Goal: Information Seeking & Learning: Check status

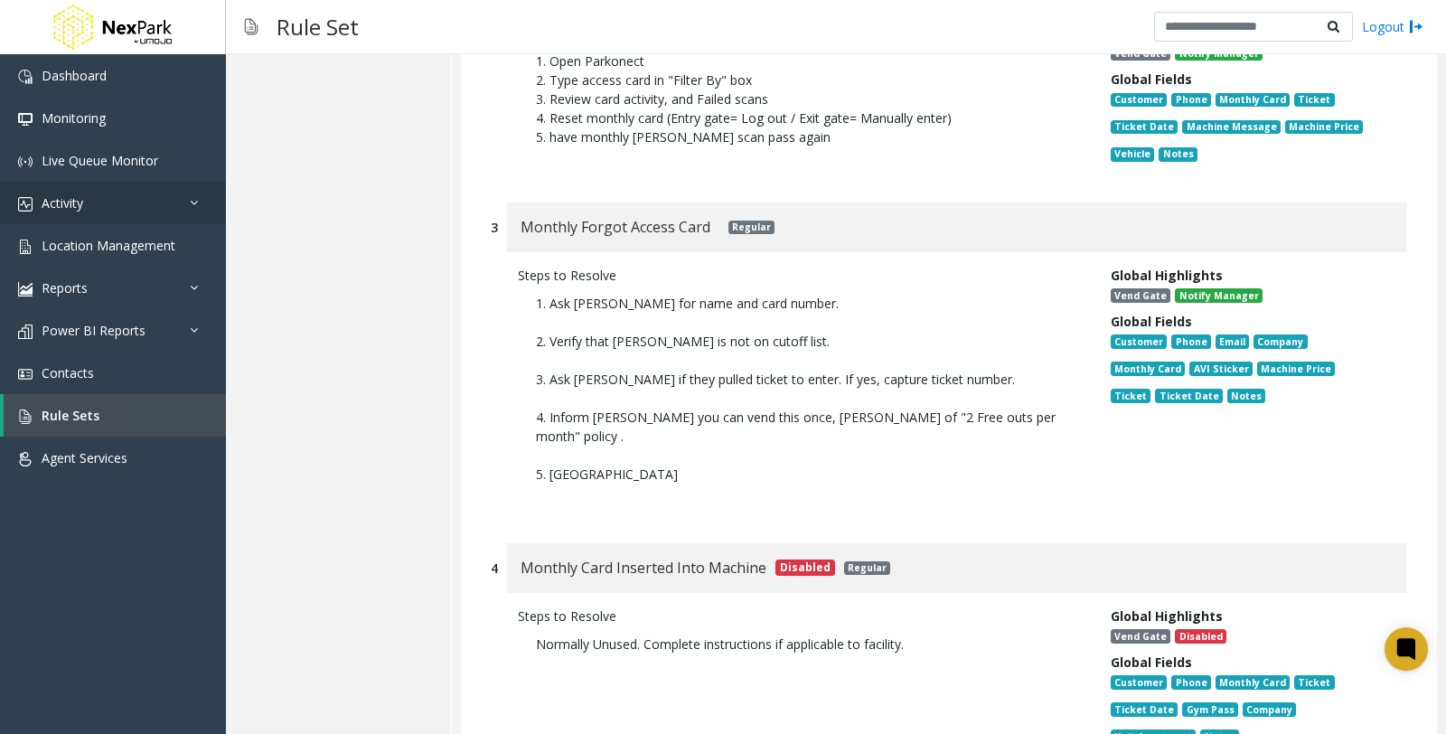
scroll to position [683, 0]
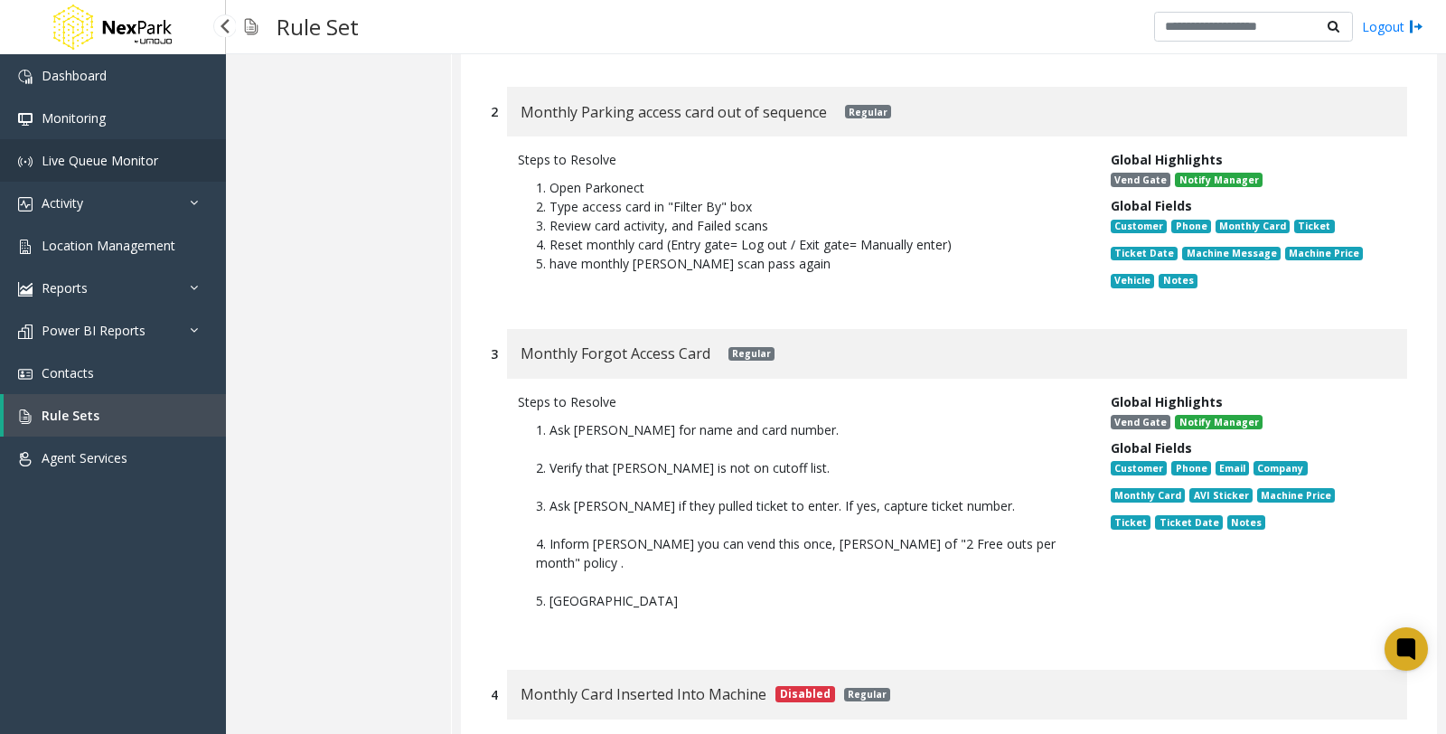
click at [75, 166] on span "Live Queue Monitor" at bounding box center [100, 160] width 117 height 17
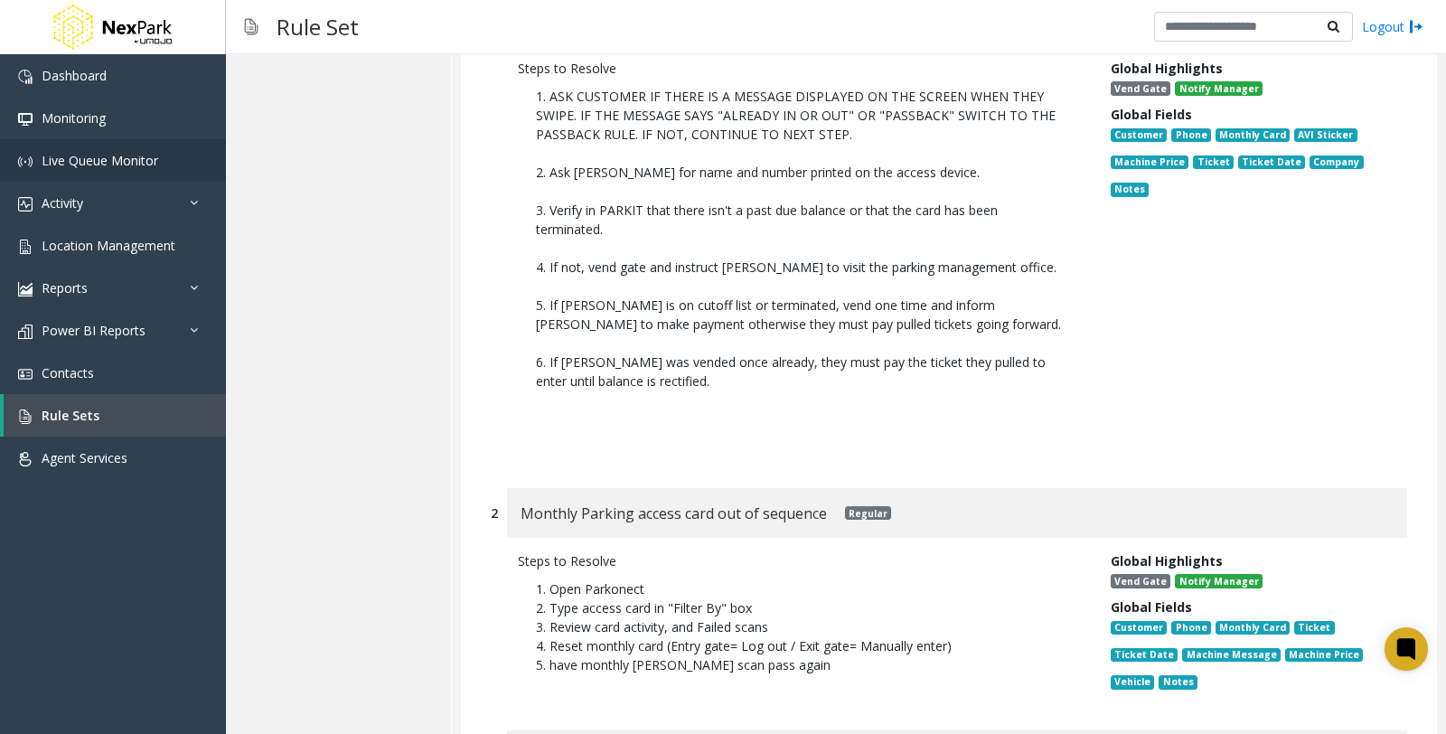
scroll to position [138, 0]
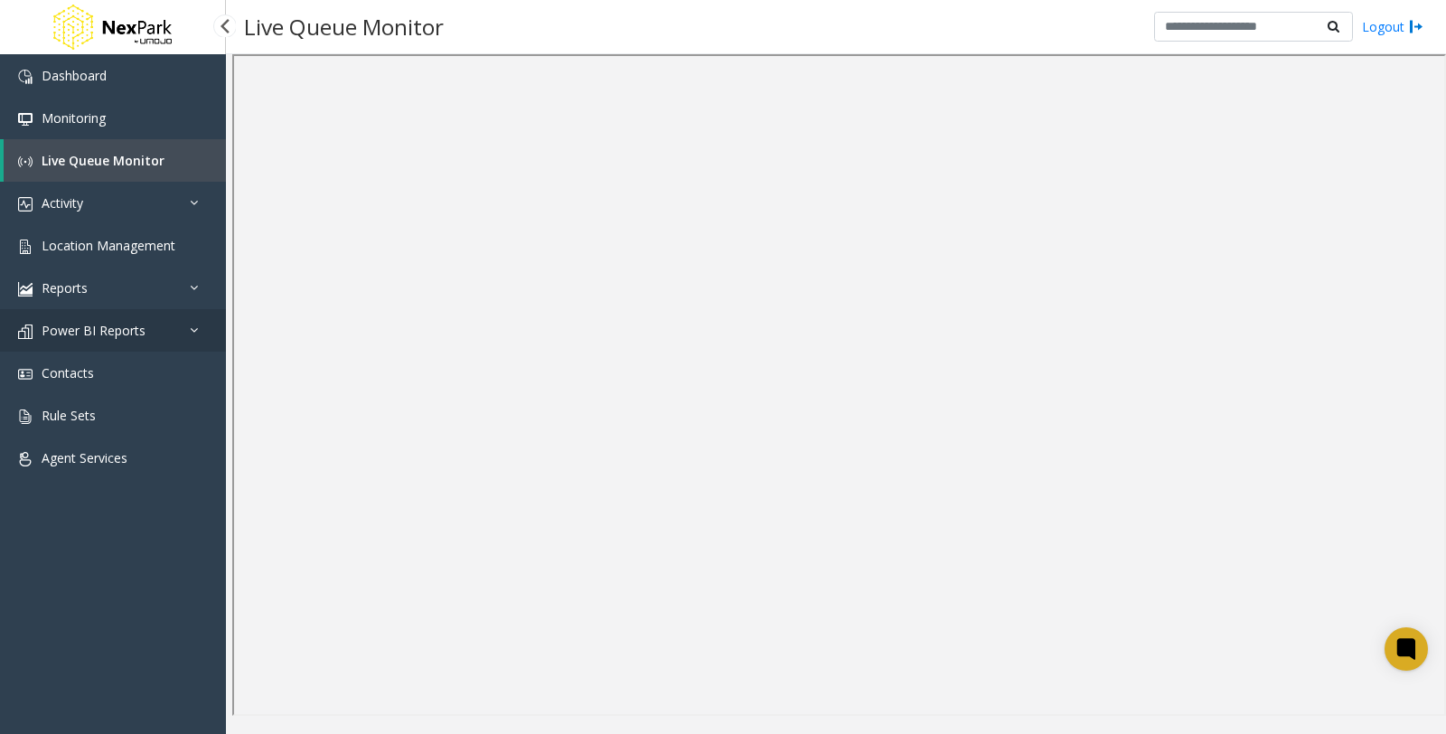
click at [98, 343] on link "Power BI Reports" at bounding box center [113, 330] width 226 height 42
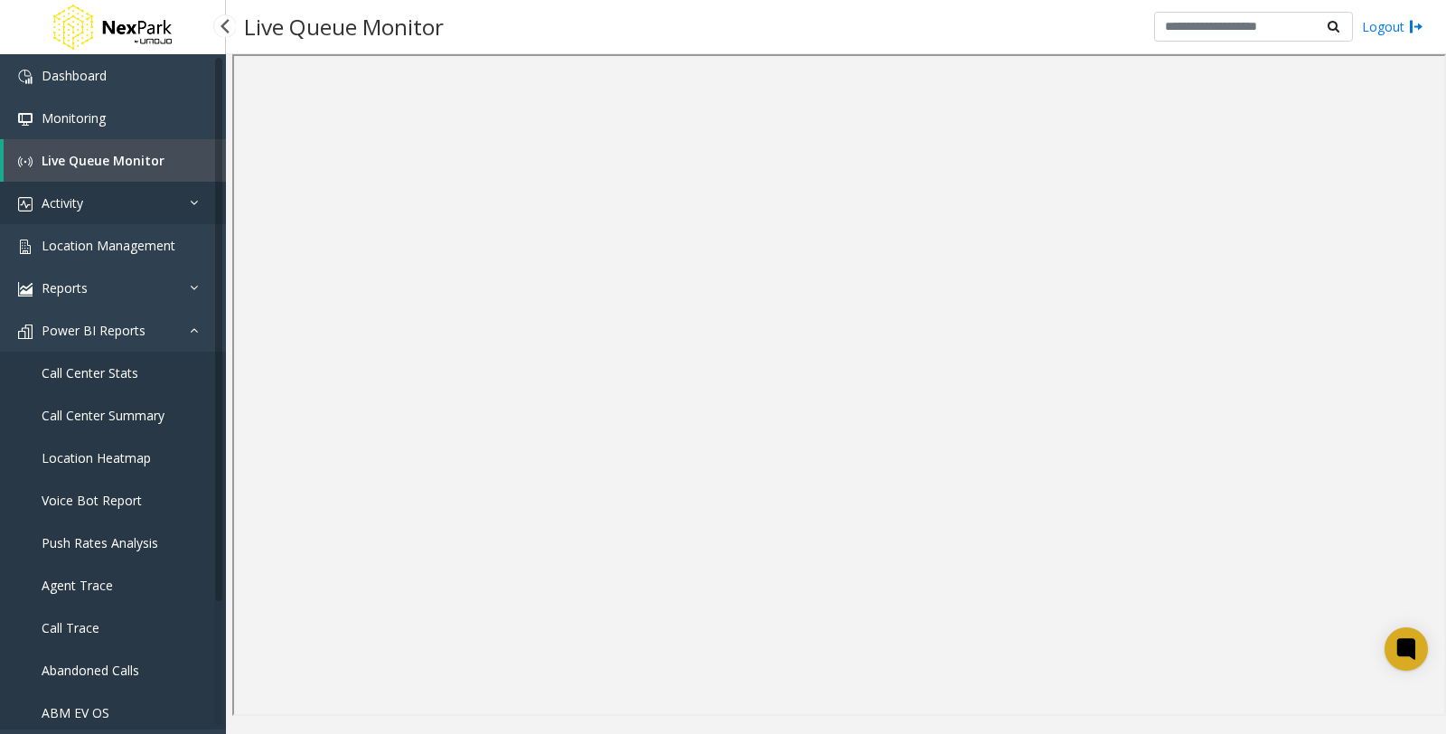
click at [94, 206] on link "Activity" at bounding box center [113, 203] width 226 height 42
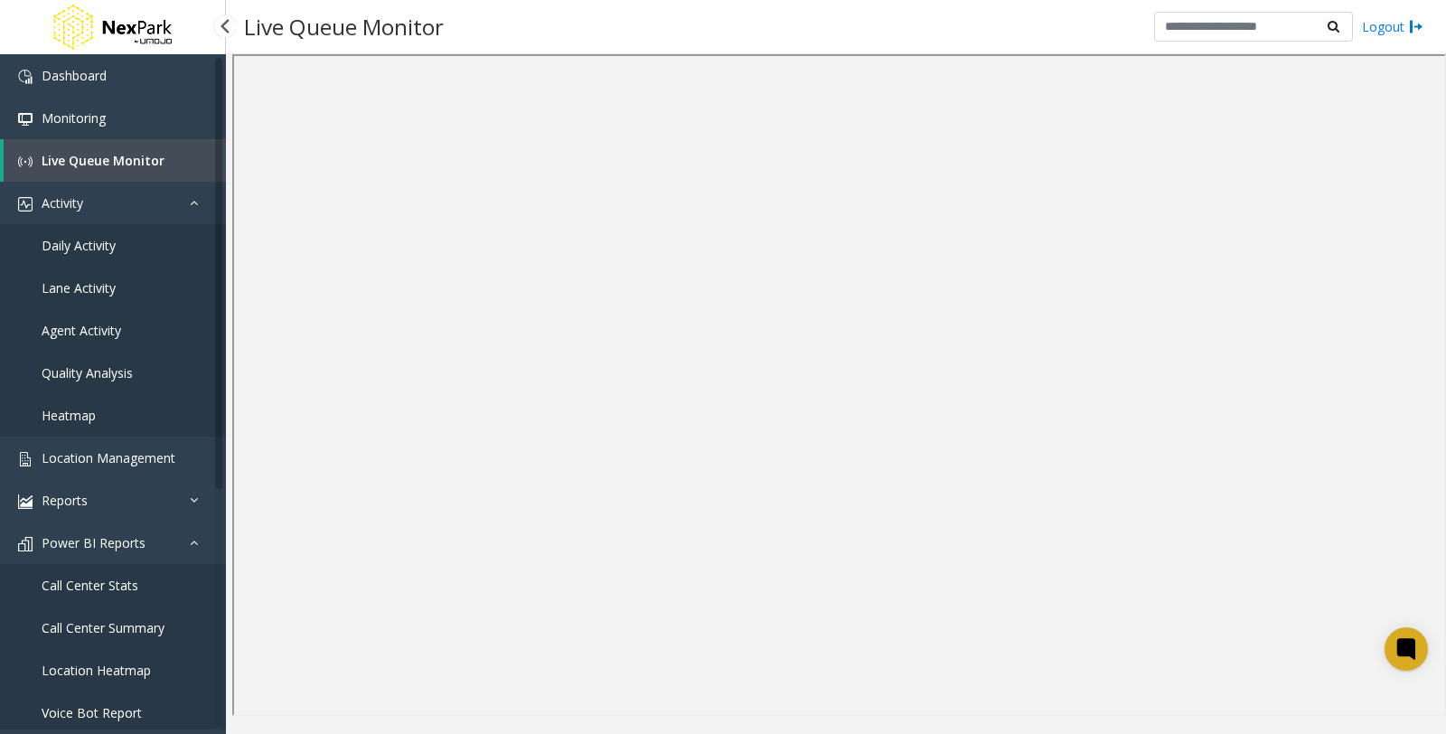
click at [87, 240] on span "Daily Activity" at bounding box center [79, 245] width 74 height 17
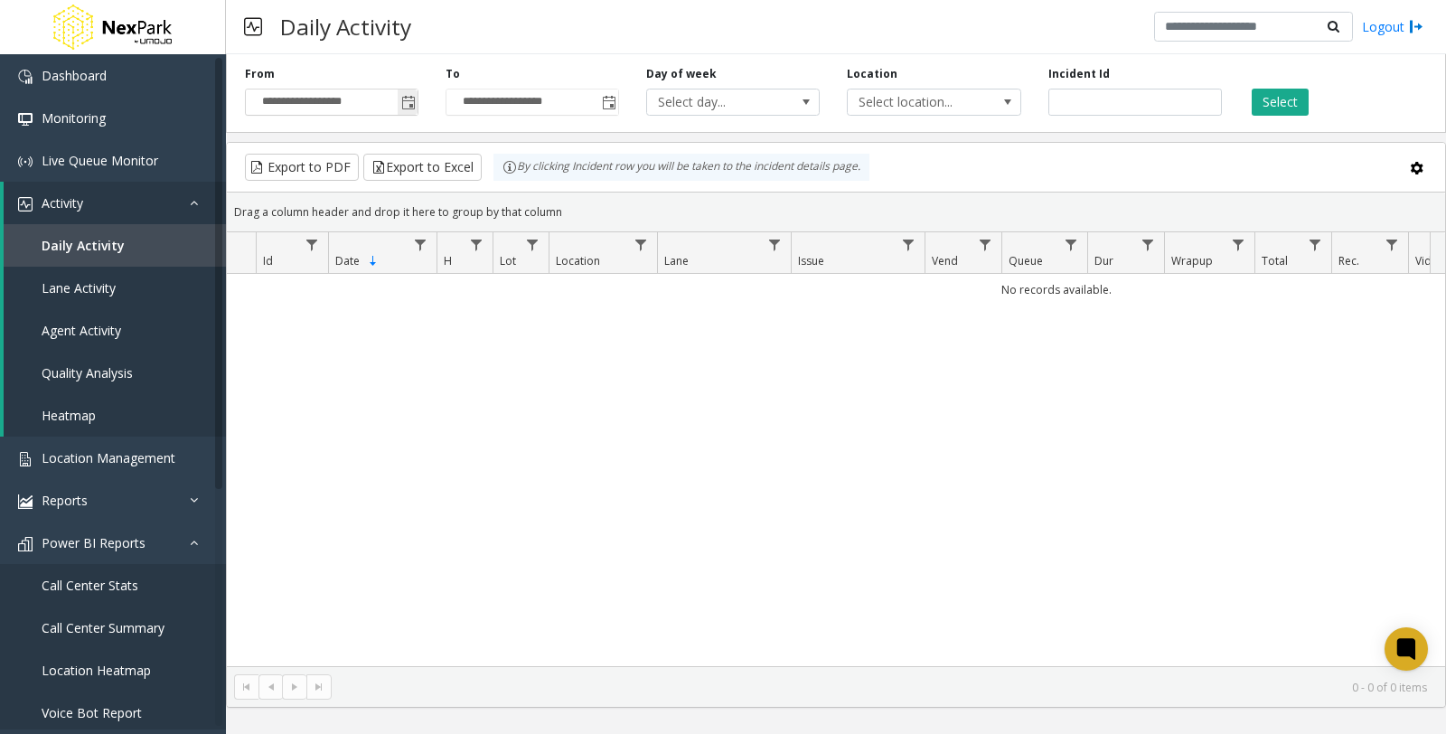
click at [411, 98] on span "Toggle popup" at bounding box center [408, 103] width 14 height 14
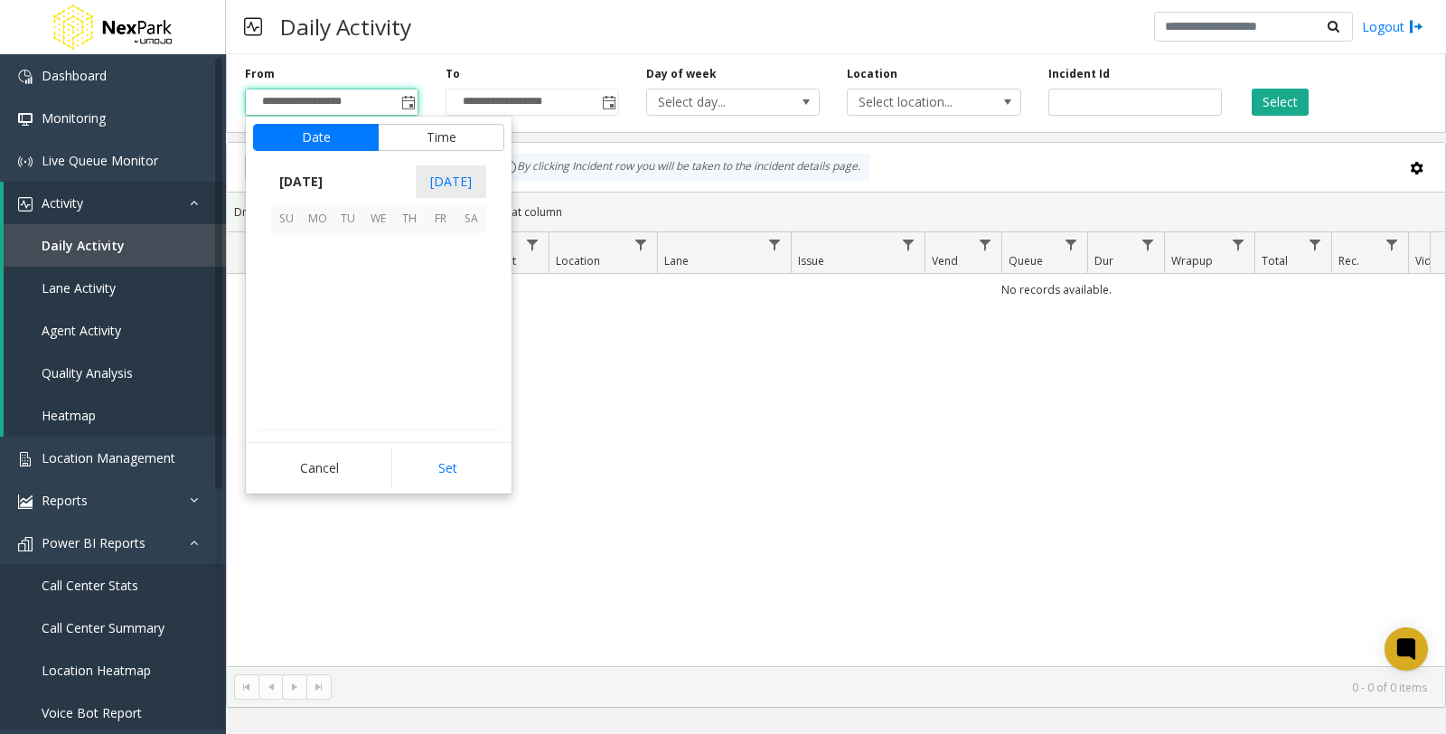
scroll to position [323974, 0]
click at [346, 338] on span "1" at bounding box center [347, 335] width 31 height 31
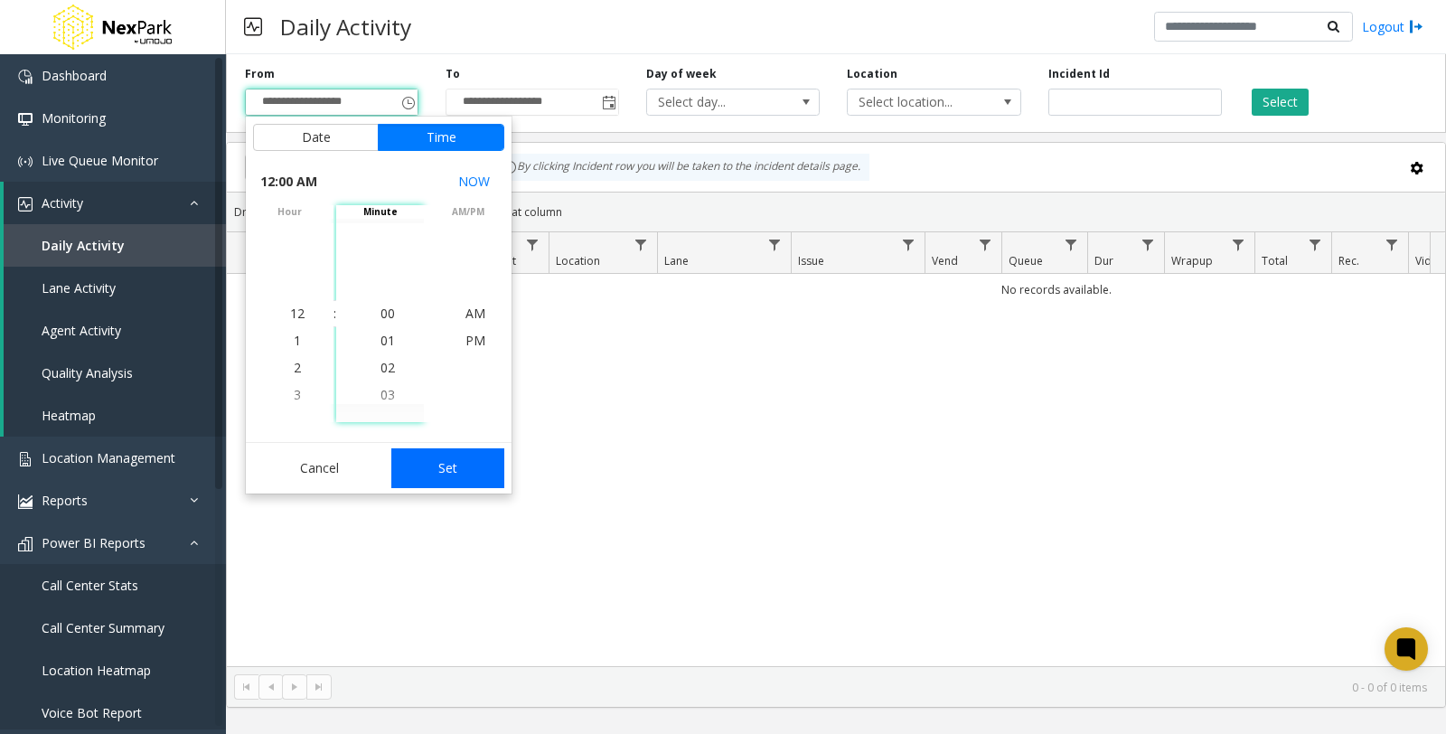
click at [448, 472] on button "Set" at bounding box center [448, 468] width 114 height 40
type input "**********"
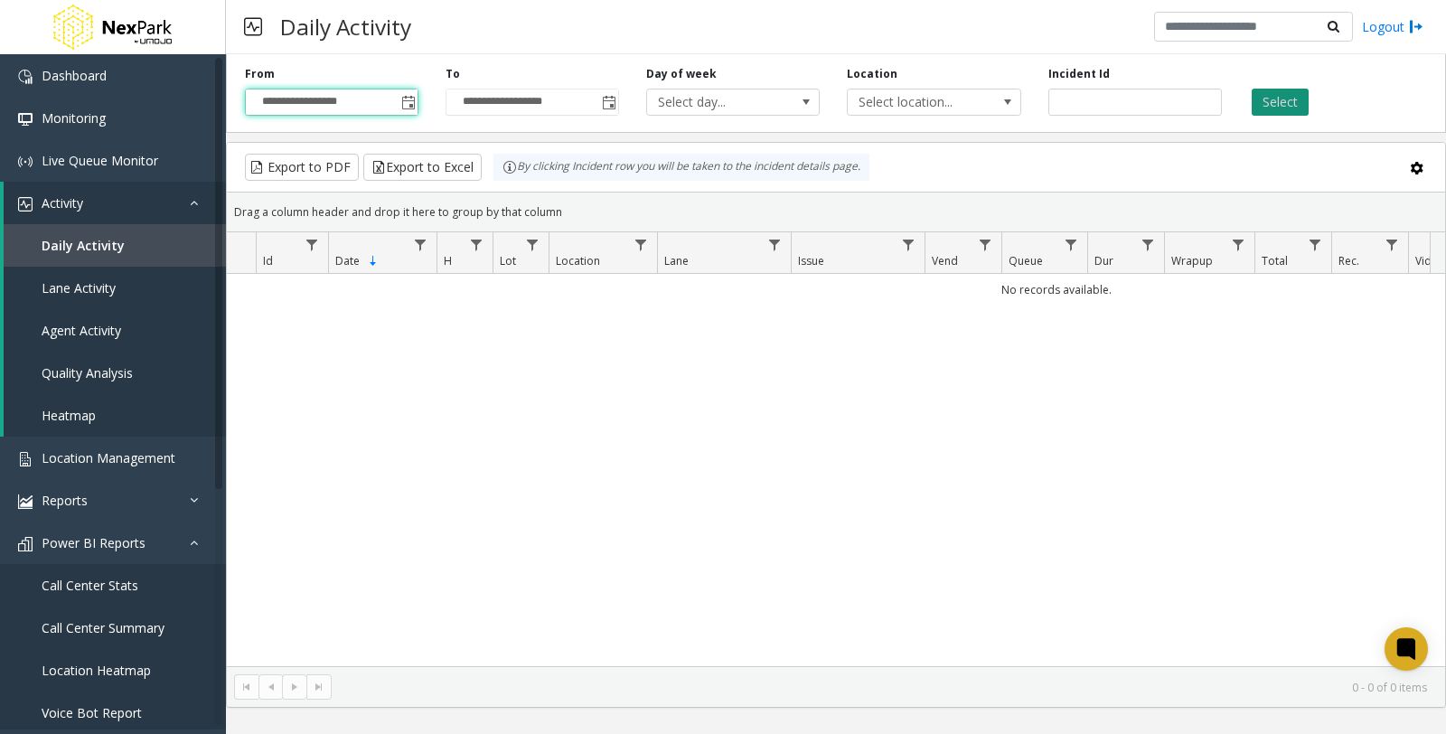
click at [1294, 97] on button "Select" at bounding box center [1279, 102] width 57 height 27
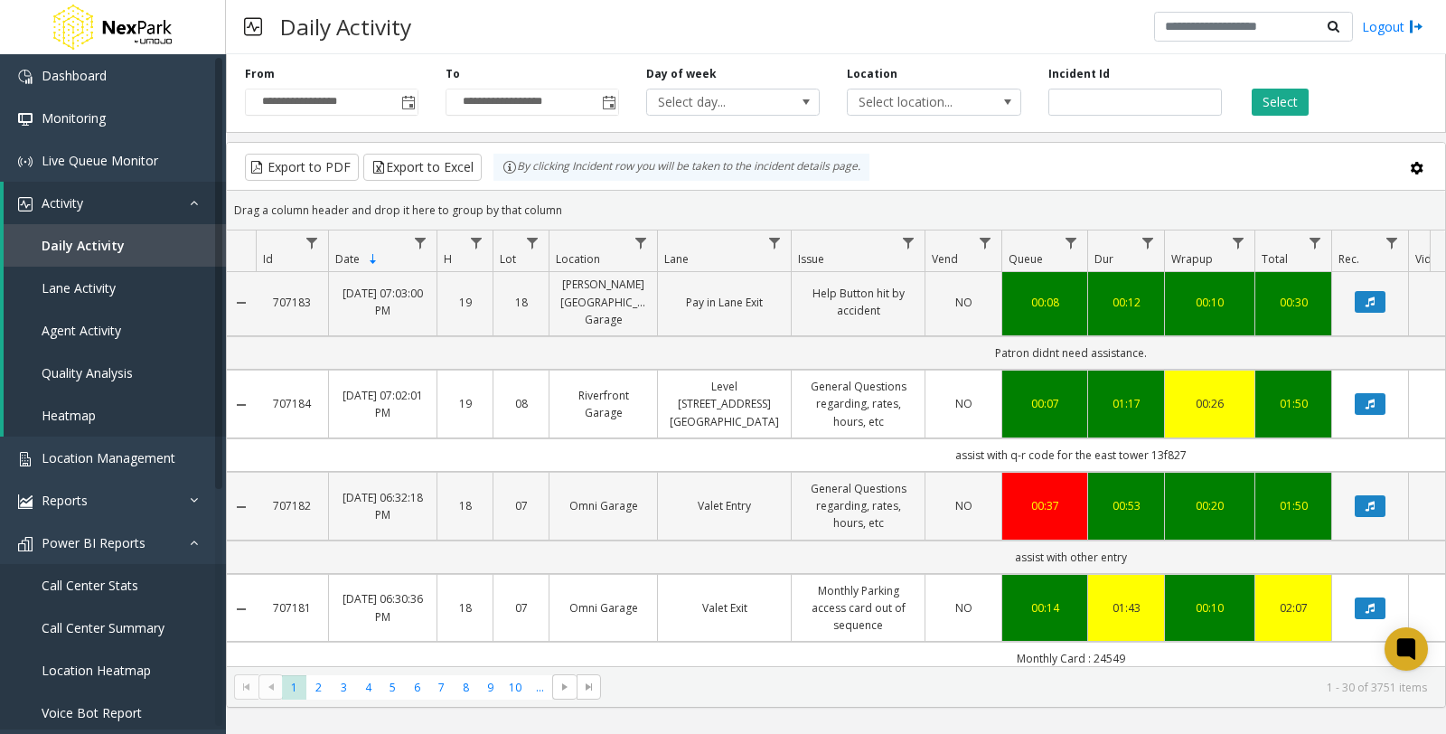
scroll to position [1004, 0]
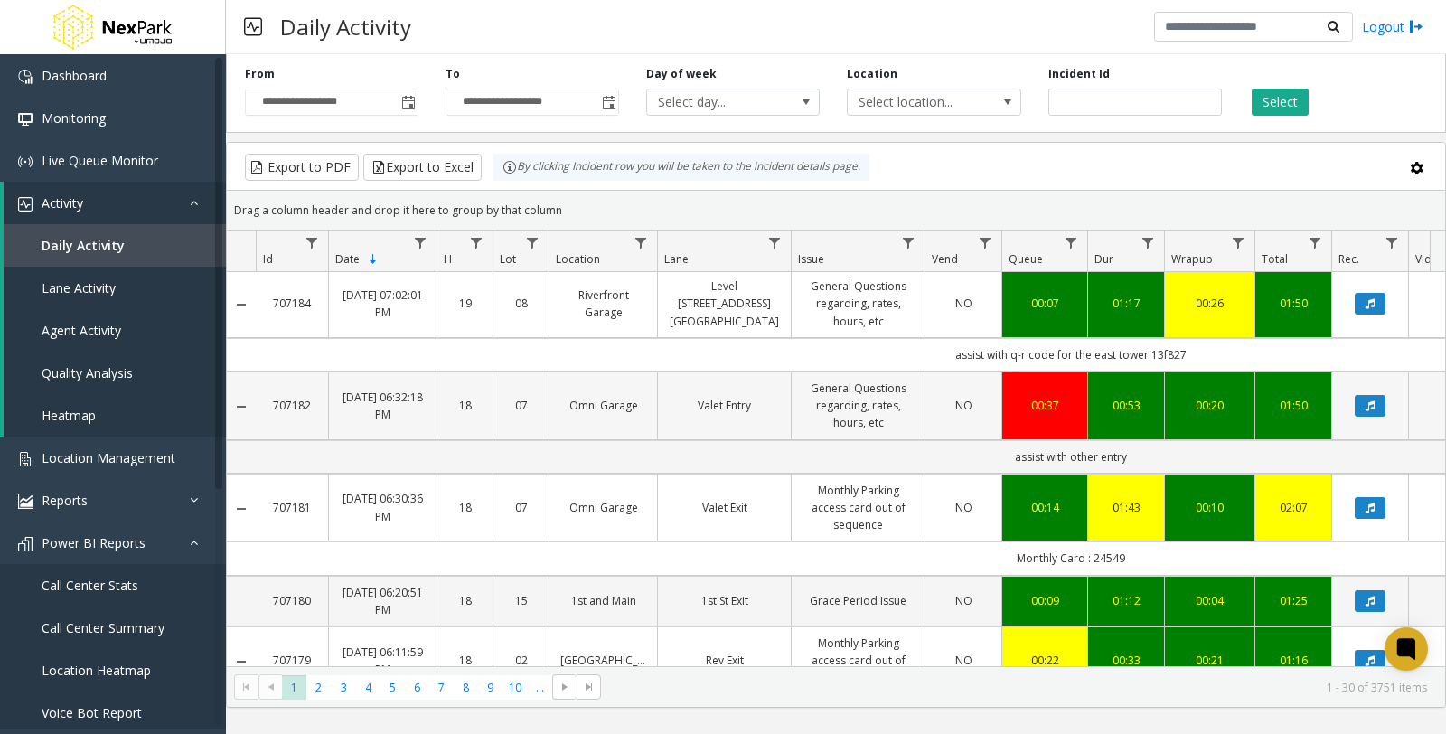
click at [294, 397] on link "707182" at bounding box center [292, 405] width 51 height 17
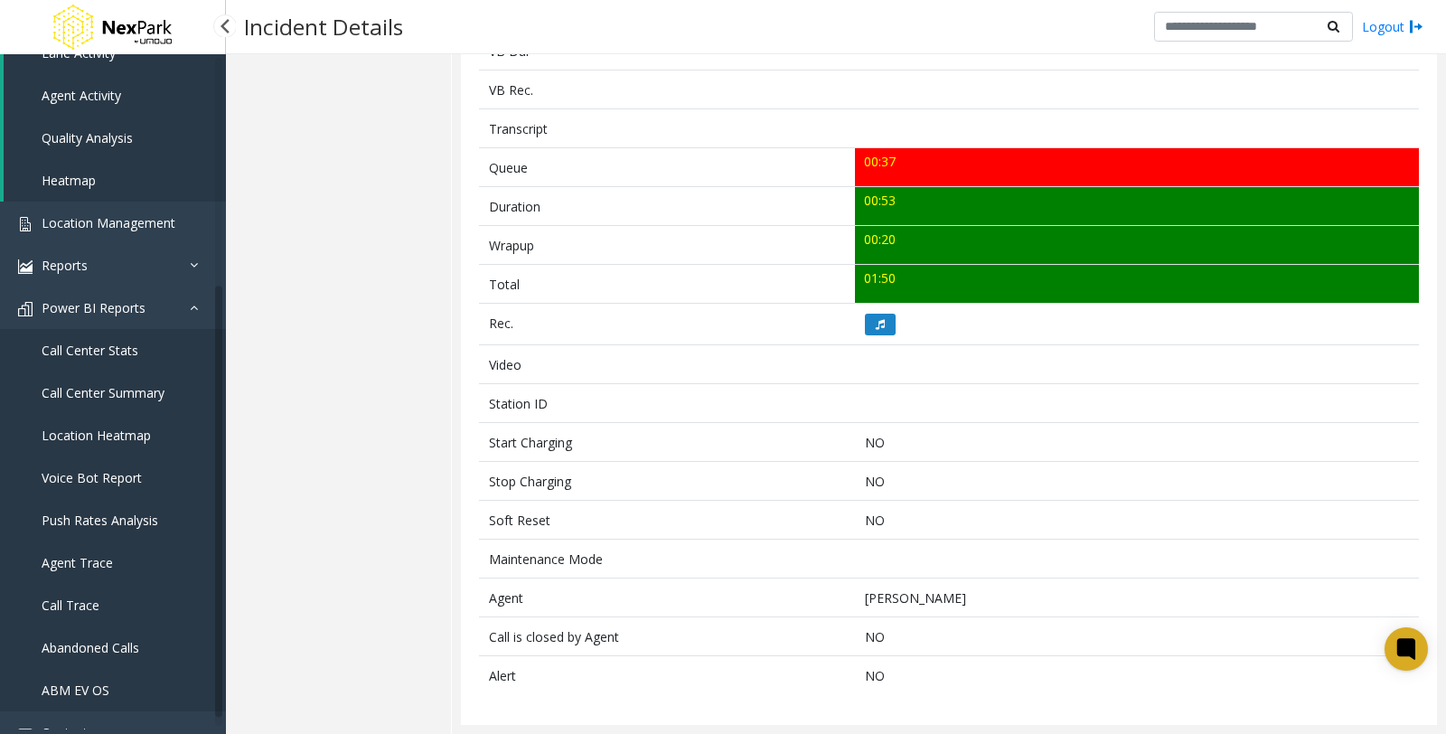
scroll to position [356, 0]
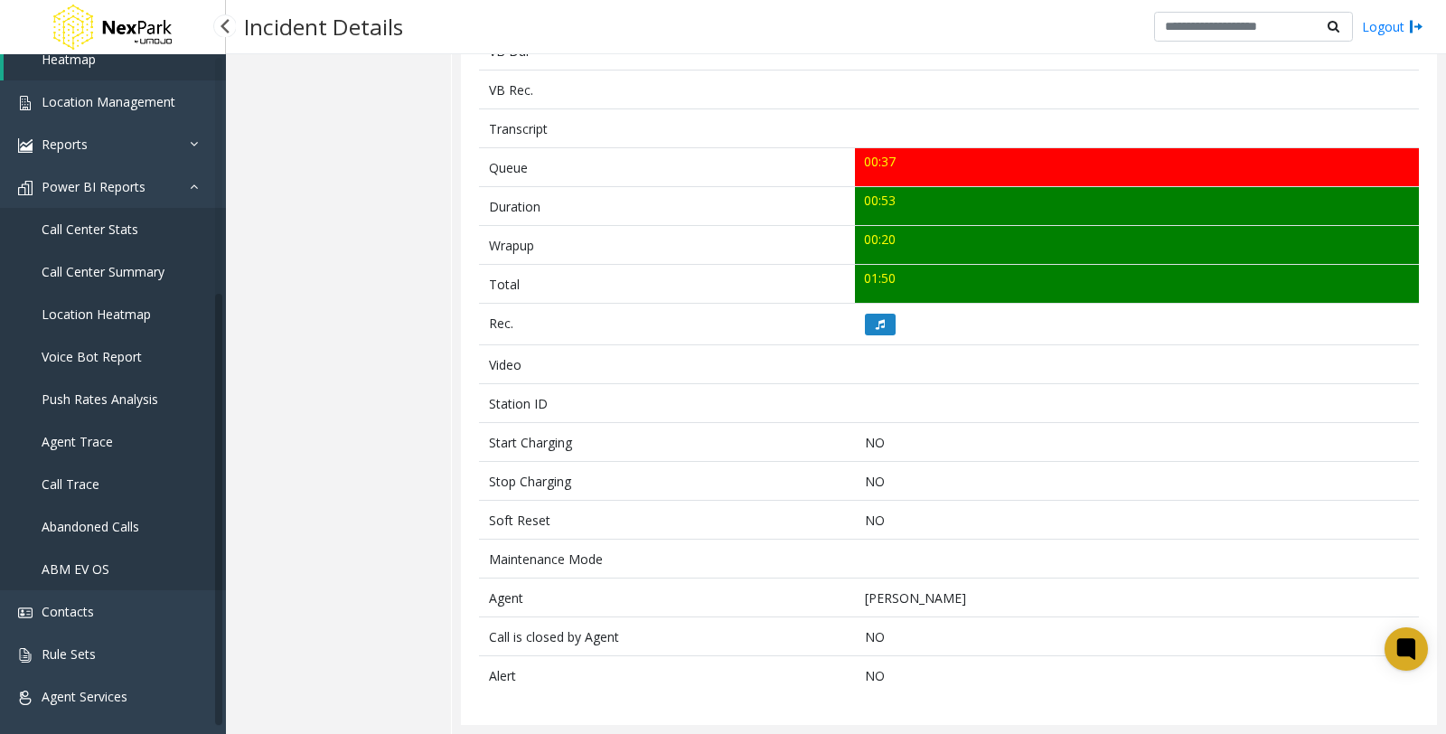
click at [87, 269] on span "Call Center Summary" at bounding box center [103, 271] width 123 height 17
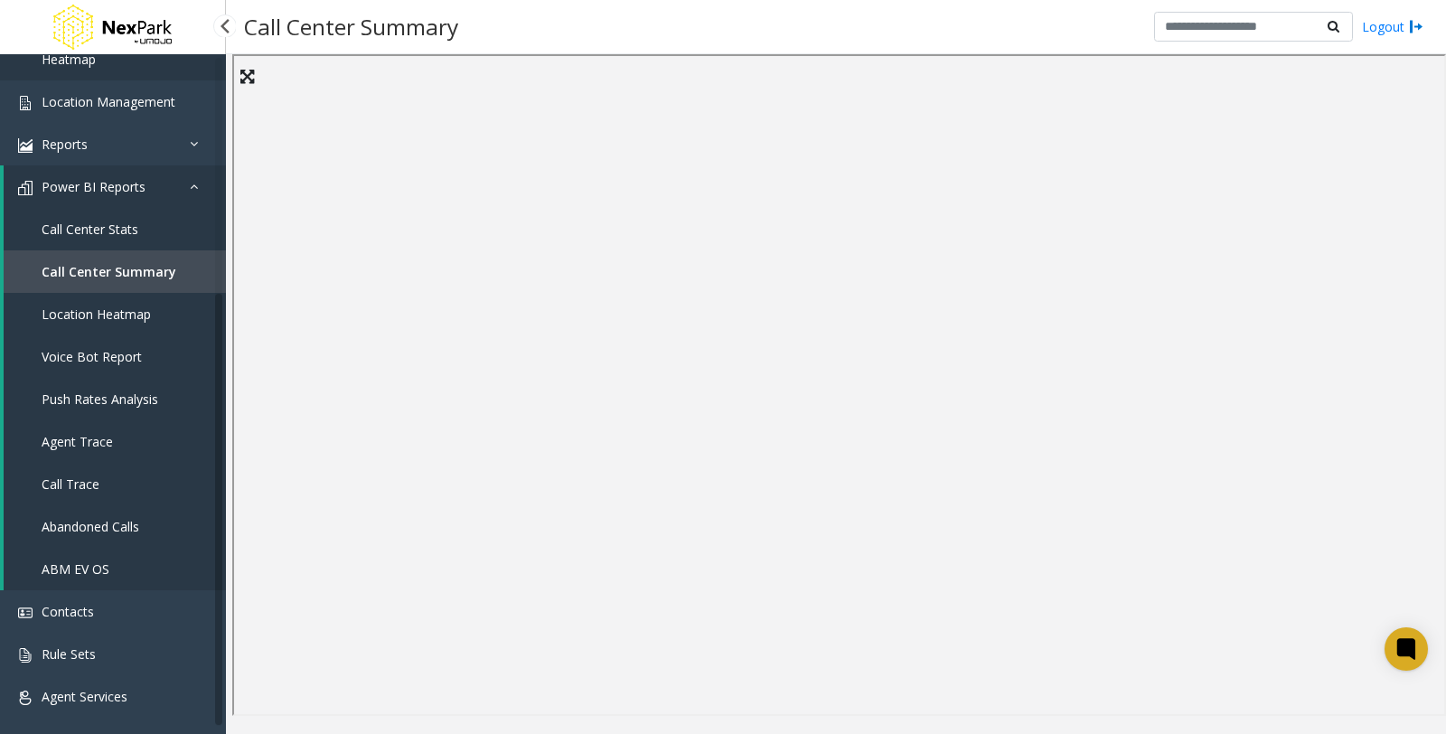
click at [121, 313] on span "Location Heatmap" at bounding box center [96, 313] width 109 height 17
